Goal: Find specific page/section: Find specific page/section

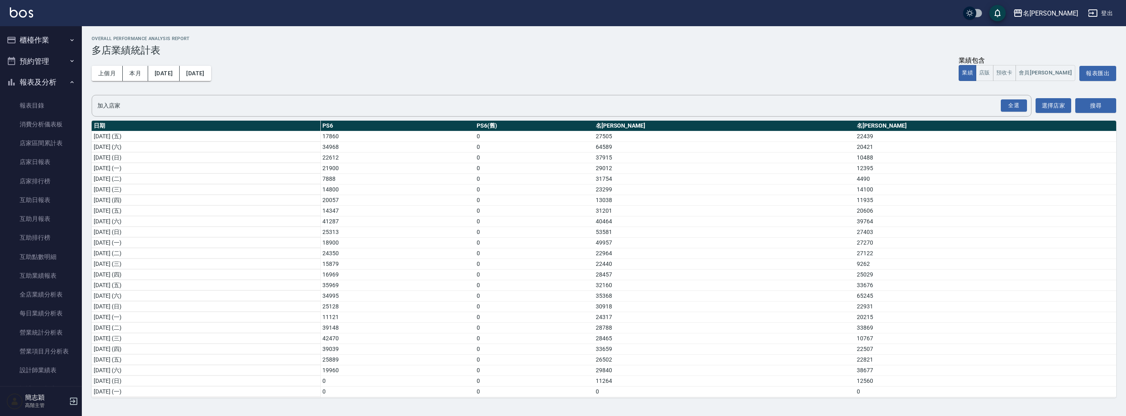
scroll to position [108, 0]
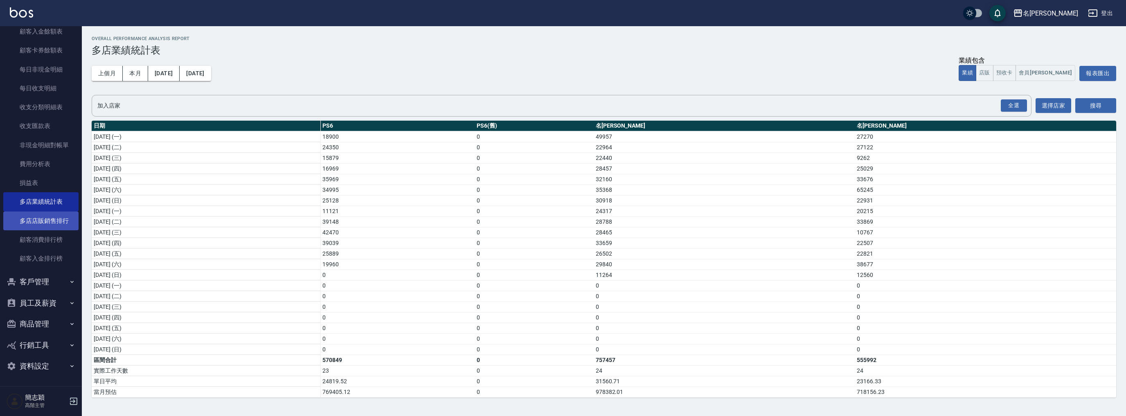
drag, startPoint x: 23, startPoint y: 227, endPoint x: 31, endPoint y: 224, distance: 8.4
drag, startPoint x: 31, startPoint y: 224, endPoint x: 45, endPoint y: 182, distance: 44.5
click at [45, 182] on link "損益表" at bounding box center [40, 182] width 75 height 19
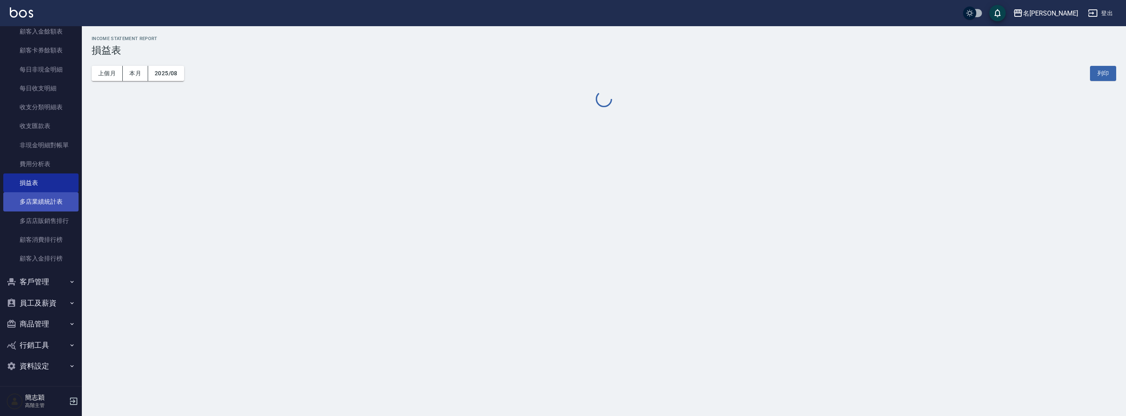
click at [50, 194] on link "多店業績統計表" at bounding box center [40, 201] width 75 height 19
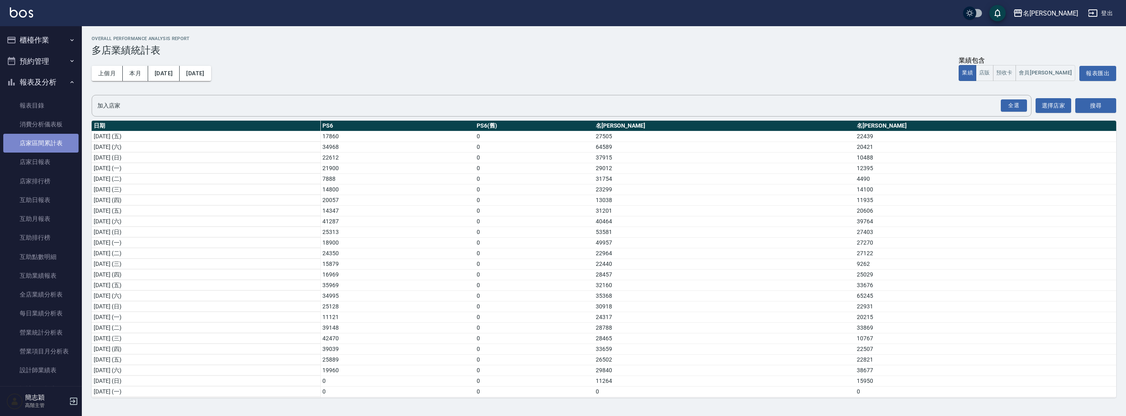
click at [54, 149] on link "店家區間累計表" at bounding box center [40, 143] width 75 height 19
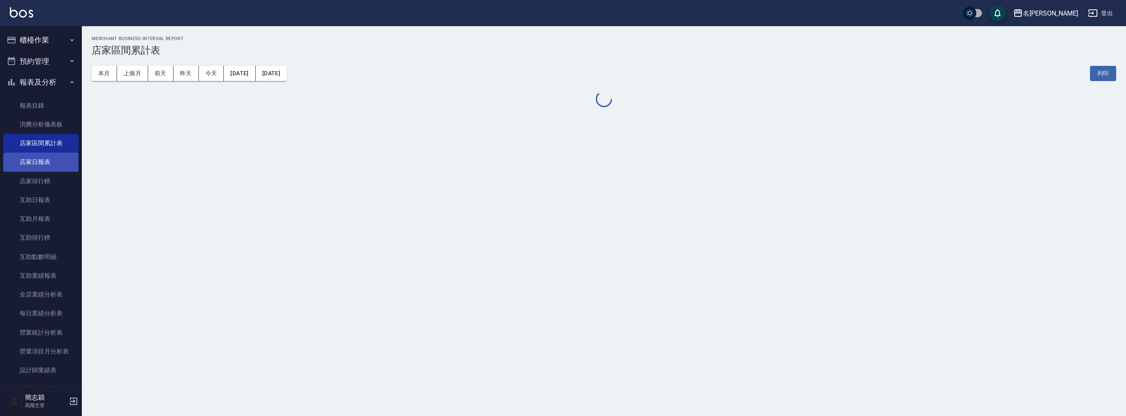
click at [52, 163] on link "店家日報表" at bounding box center [40, 162] width 75 height 19
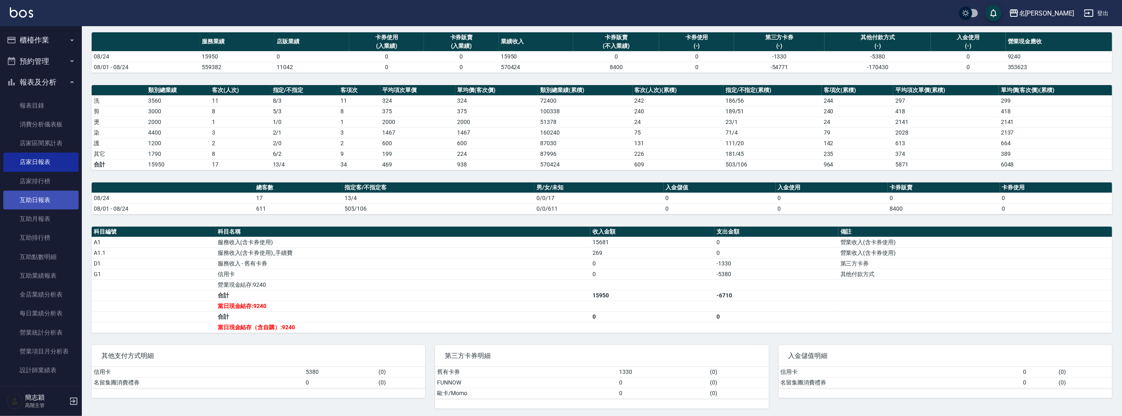
scroll to position [153, 0]
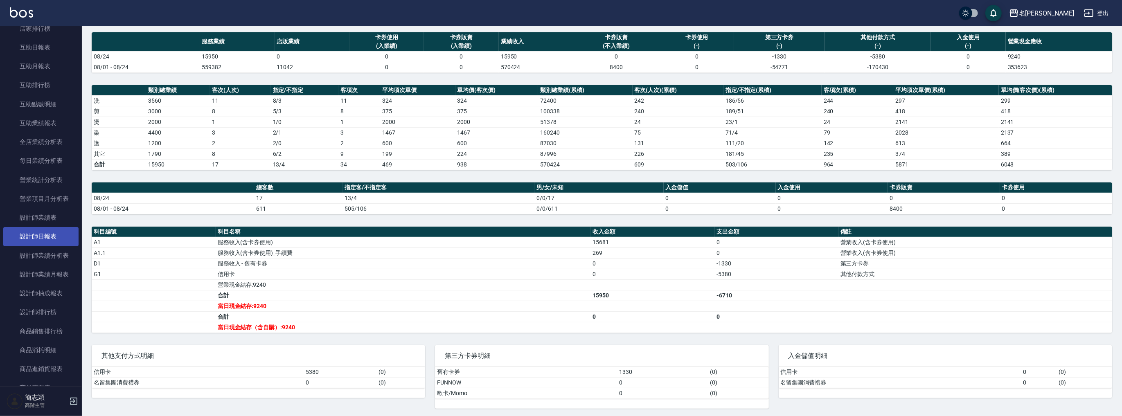
click at [41, 230] on link "設計師日報表" at bounding box center [40, 236] width 75 height 19
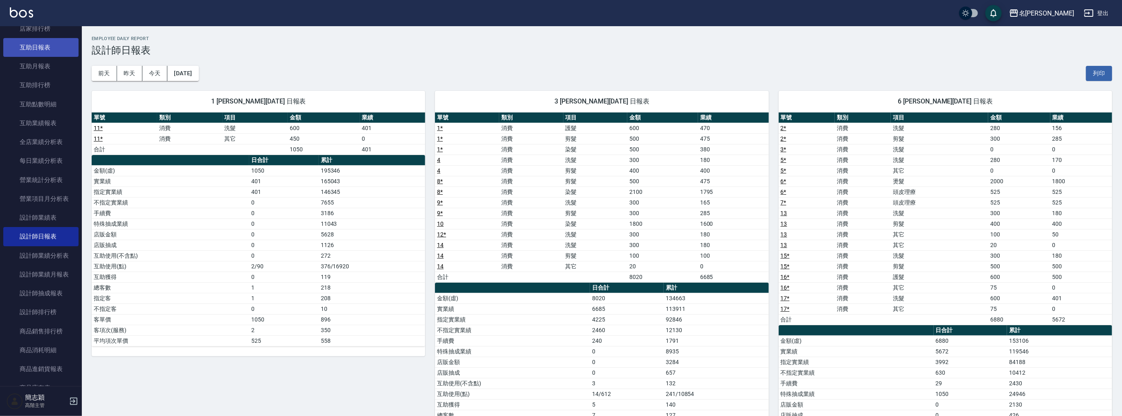
click at [43, 52] on link "互助日報表" at bounding box center [40, 47] width 75 height 19
